Goal: Navigation & Orientation: Find specific page/section

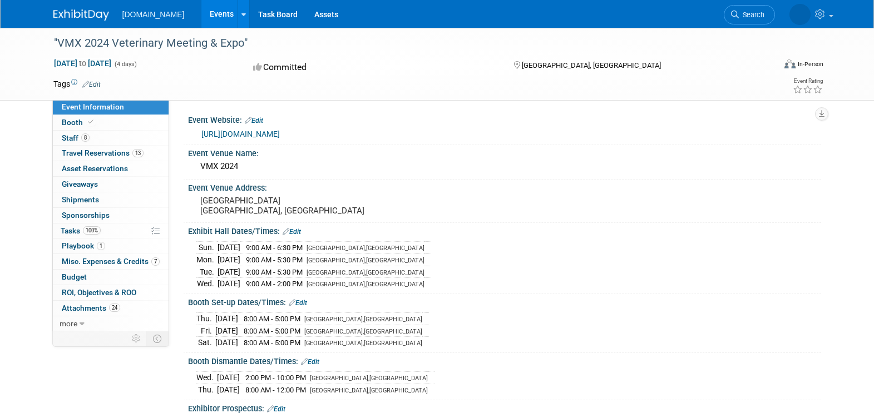
scroll to position [69, 0]
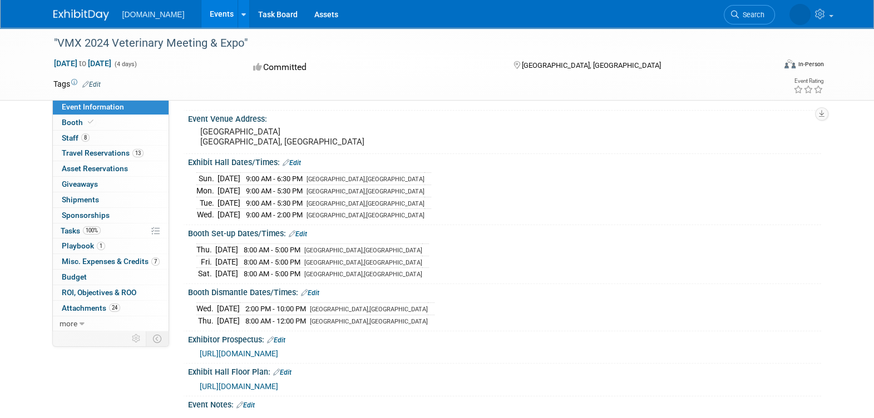
click at [201, 19] on link "Events" at bounding box center [221, 14] width 41 height 28
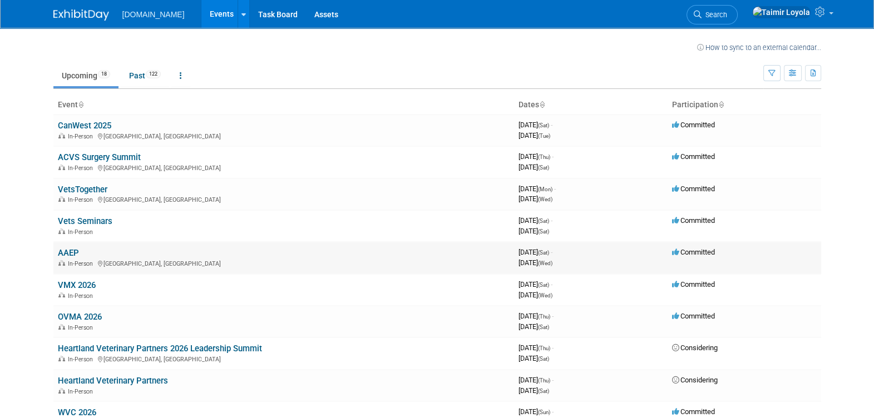
click at [75, 255] on link "AAEP" at bounding box center [68, 253] width 21 height 10
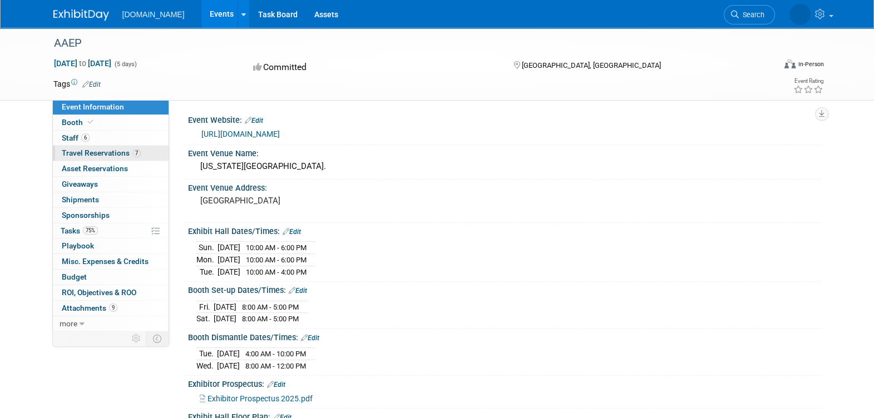
click at [106, 150] on span "Travel Reservations 7" at bounding box center [101, 153] width 79 height 9
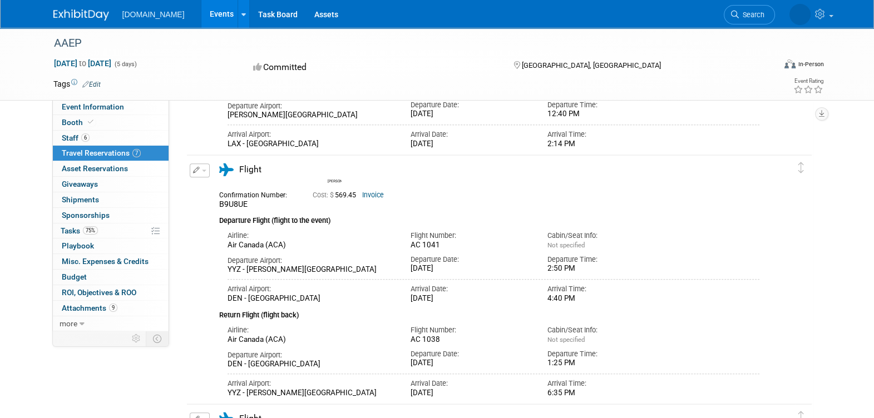
scroll to position [904, 0]
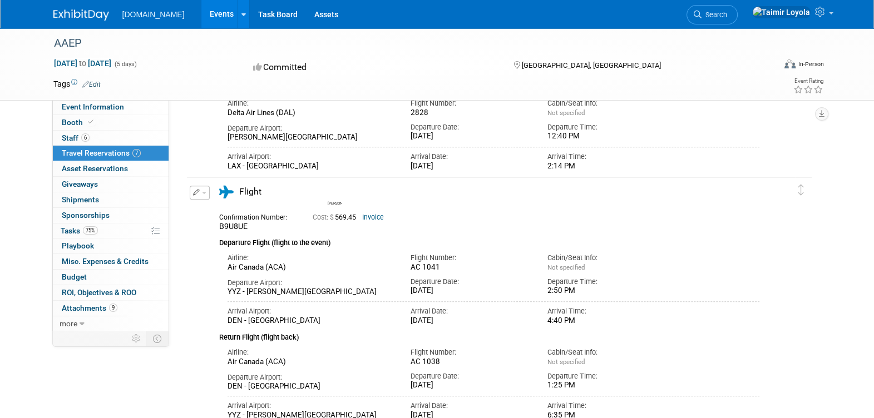
drag, startPoint x: 868, startPoint y: 195, endPoint x: 860, endPoint y: 172, distance: 24.6
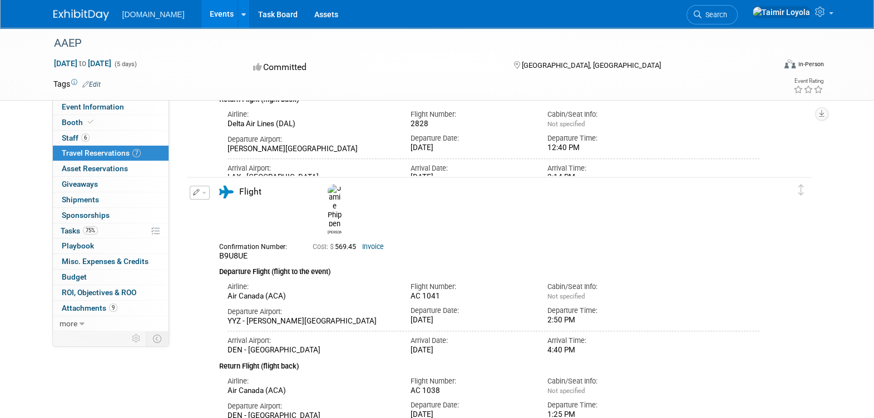
click at [860, 172] on div "AAEP Dec 6, 2025 to Dec 10, 2025 (5 days) Dec 6, 2025 to Dec 10, 2025 Committed…" at bounding box center [437, 35] width 874 height 1824
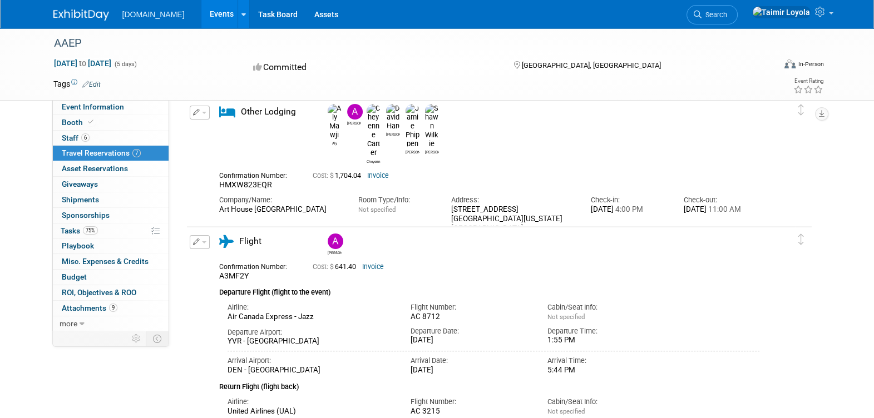
scroll to position [348, 0]
